Goal: Answer question/provide support: Share knowledge or assist other users

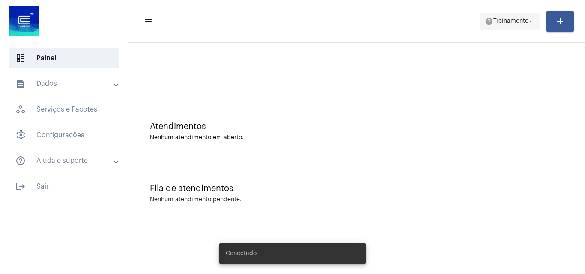
click at [494, 25] on span "help Treinamento arrow_drop_down" at bounding box center [510, 20] width 50 height 15
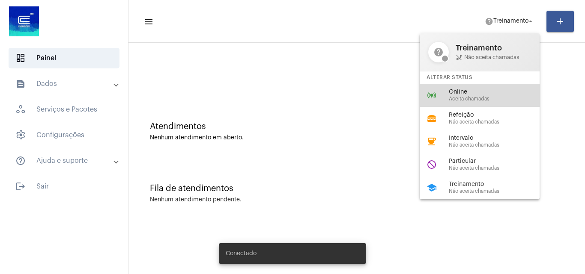
click at [464, 97] on span "Aceita chamadas" at bounding box center [498, 99] width 98 height 6
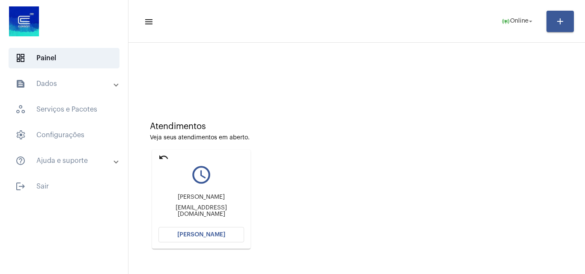
click at [205, 236] on span "[PERSON_NAME]" at bounding box center [201, 235] width 48 height 6
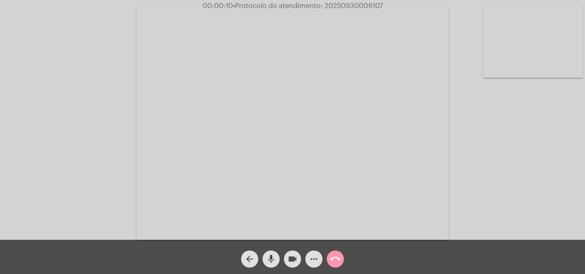
click at [272, 259] on mat-icon "mic" at bounding box center [271, 259] width 10 height 10
click at [271, 259] on mat-icon "mic_off" at bounding box center [271, 259] width 10 height 10
click at [314, 260] on mat-icon "more_horiz" at bounding box center [314, 259] width 10 height 10
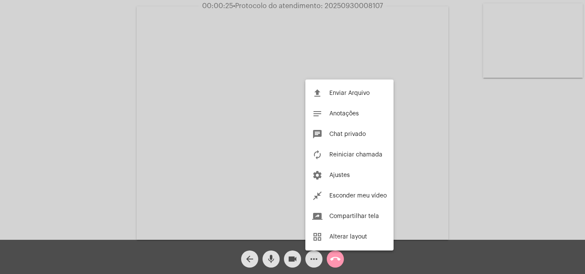
click at [188, 125] on div at bounding box center [292, 137] width 585 height 274
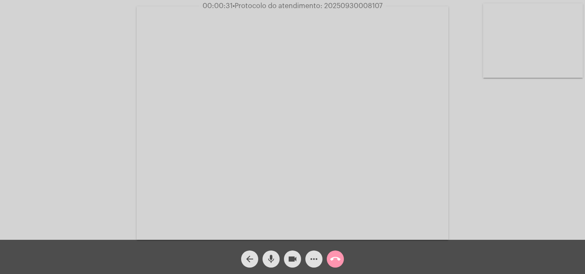
click at [267, 261] on mat-icon "mic" at bounding box center [271, 259] width 10 height 10
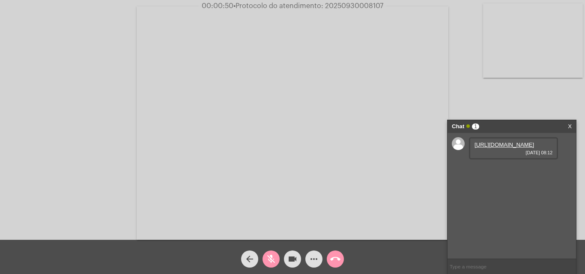
click at [271, 257] on mat-icon "mic_off" at bounding box center [271, 259] width 10 height 10
click at [491, 148] on link "[URL][DOMAIN_NAME]" at bounding box center [504, 145] width 60 height 6
click at [477, 103] on div "Acessando Câmera e Microfone..." at bounding box center [292, 122] width 583 height 240
click at [467, 270] on input "text" at bounding box center [511, 266] width 128 height 15
paste input "Nome: Cia Riograndense de Saneamento C CNPJ: 92.802.784/0001-90 Instituição: BC…"
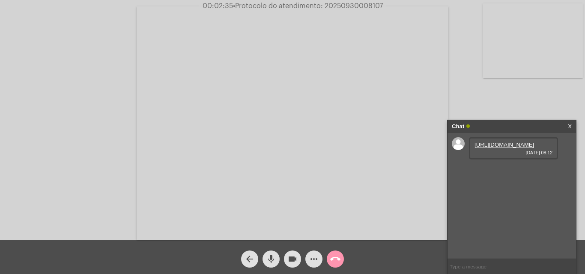
type input "Nome: Cia Riograndense de Saneamento C CNPJ: 92.802.784/0001-90 Instituição: BC…"
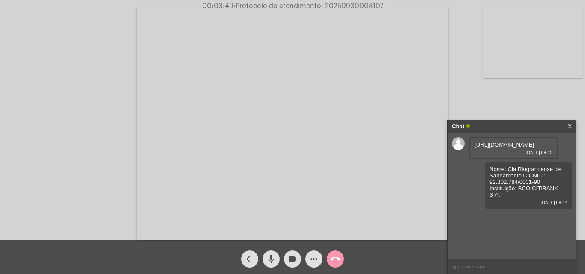
paste input "Nome: Cia Riograndense de Saneamento C CNPJ: 92.802.784/0001-90 Instituição: BC…"
type input "Nome: Cia Riograndense de Saneamento C CNPJ: 92.802.784/0001-90 Instituição: BC…"
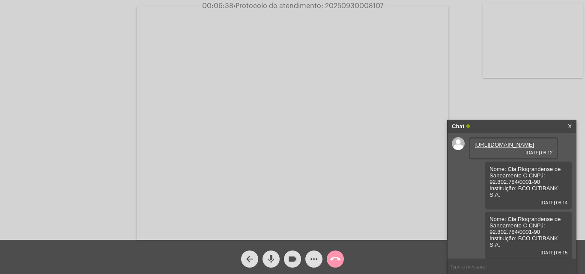
scroll to position [20, 0]
click at [314, 260] on mat-icon "more_horiz" at bounding box center [314, 259] width 10 height 10
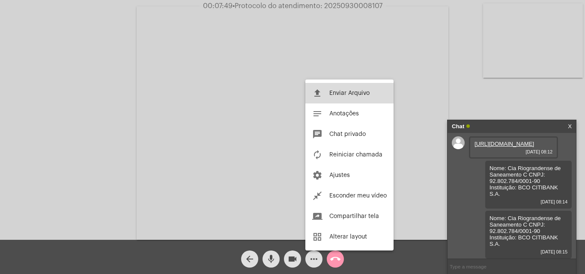
click at [329, 88] on button "file_upload Enviar Arquivo" at bounding box center [349, 93] width 88 height 21
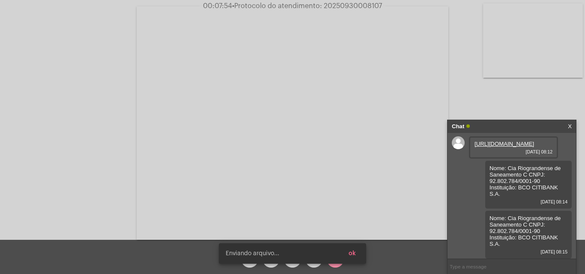
scroll to position [64, 0]
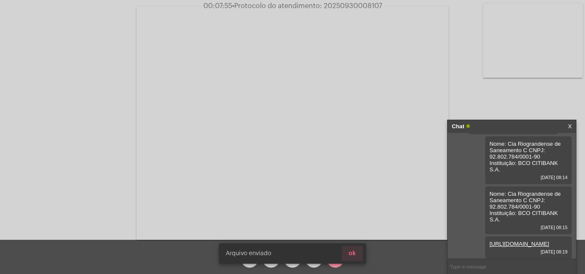
click at [360, 259] on button "ok" at bounding box center [352, 253] width 21 height 15
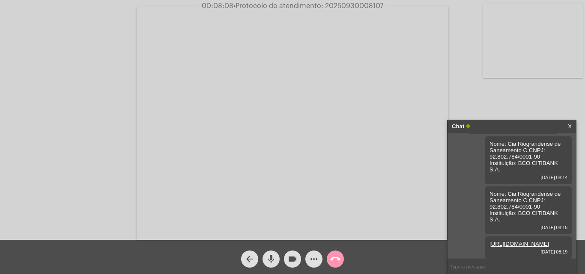
click at [343, 5] on span "• Protocolo do atendimento: 20250930008107" at bounding box center [308, 6] width 150 height 7
copy span "20250930008107"
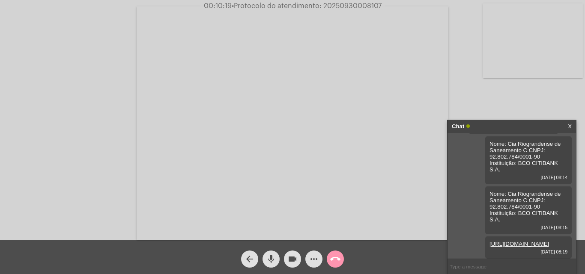
click at [336, 260] on mat-icon "call_end" at bounding box center [335, 259] width 10 height 10
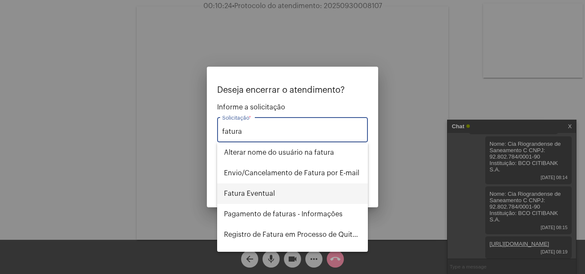
click at [280, 196] on span "Fatura Eventual" at bounding box center [292, 194] width 137 height 21
type input "Fatura Eventual"
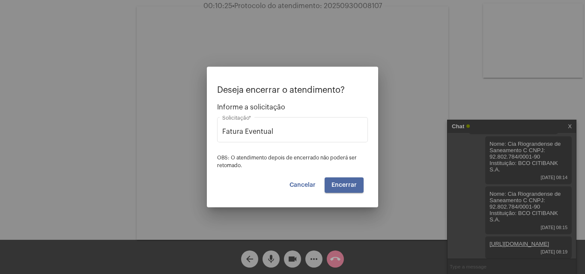
click at [342, 186] on span "Encerrar" at bounding box center [343, 185] width 25 height 6
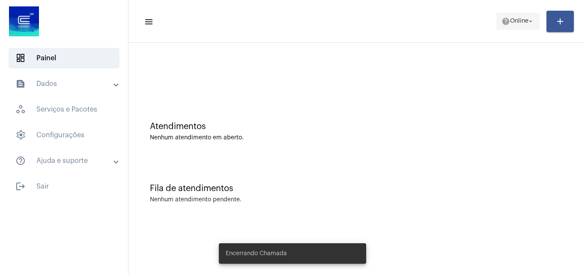
click at [502, 26] on span "help Online arrow_drop_down" at bounding box center [517, 20] width 33 height 15
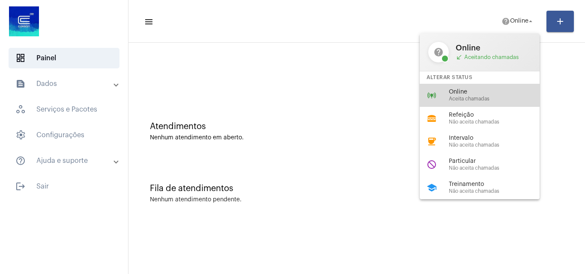
click at [491, 98] on span "Aceita chamadas" at bounding box center [498, 99] width 98 height 6
